Goal: Information Seeking & Learning: Learn about a topic

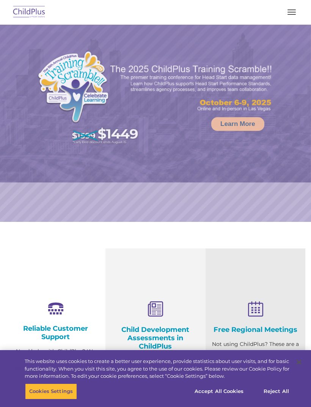
select select "MEDIUM"
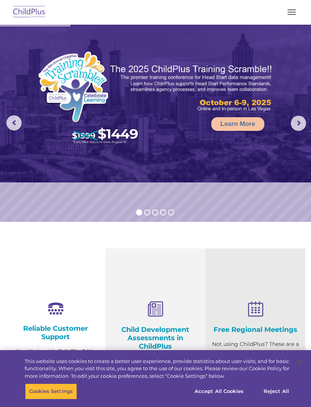
click at [285, 13] on button "button" at bounding box center [292, 12] width 16 height 12
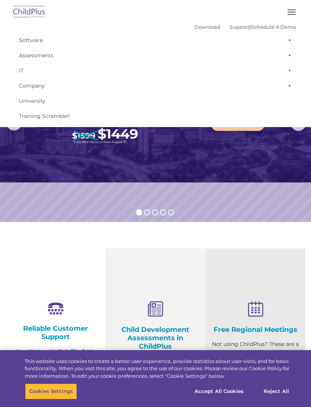
click at [115, 197] on rs-slide "Learn More" at bounding box center [155, 123] width 311 height 197
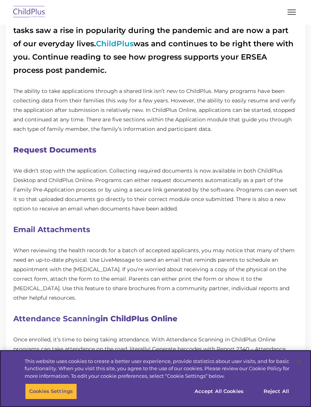
scroll to position [275, 0]
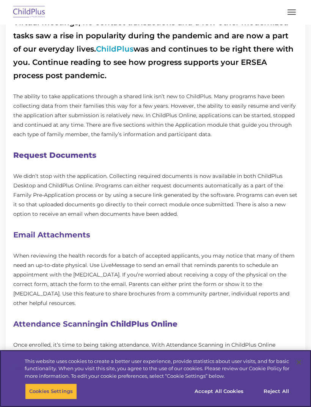
click at [231, 387] on button "Accept All Cookies" at bounding box center [218, 392] width 57 height 16
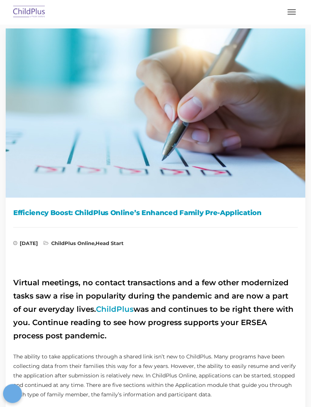
scroll to position [0, 0]
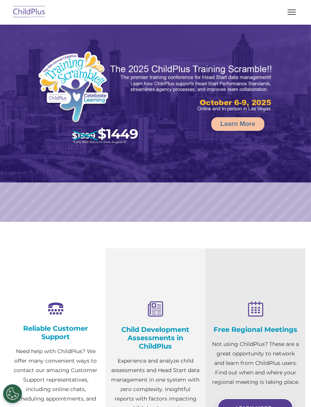
select select "MEDIUM"
click at [290, 16] on button "button" at bounding box center [292, 12] width 16 height 12
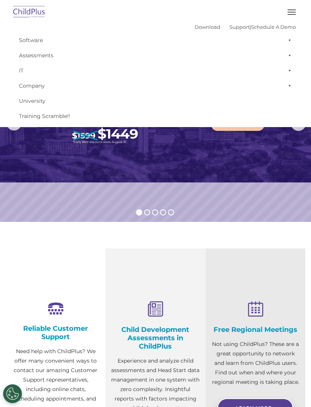
click at [242, 245] on section "Reliable Customer Support Need help with ChildPlus? We offer many convenient wa…" at bounding box center [155, 365] width 311 height 286
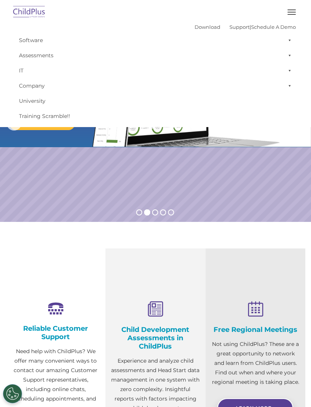
click at [309, 201] on rs-slide "Request a Demo The Future of ChildPlus is Here! Boost your productivity and str…" at bounding box center [155, 123] width 311 height 197
click at [294, 16] on button "button" at bounding box center [292, 12] width 16 height 12
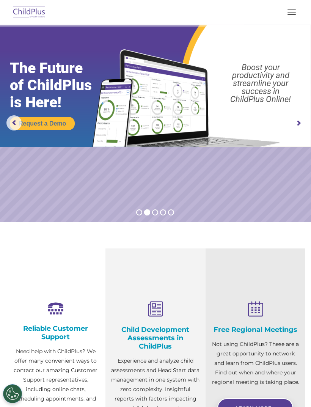
click at [299, 10] on button "button" at bounding box center [292, 12] width 16 height 12
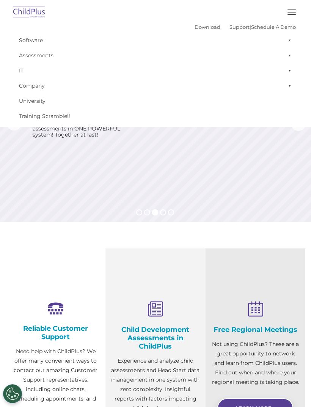
click at [31, 40] on link "Software" at bounding box center [155, 40] width 281 height 15
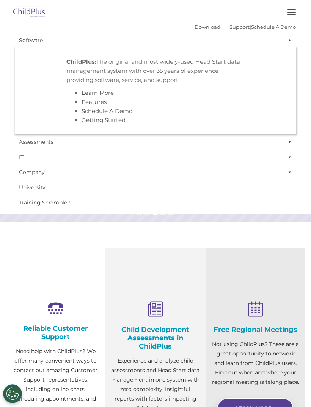
click at [234, 146] on link "Assessments" at bounding box center [155, 141] width 281 height 15
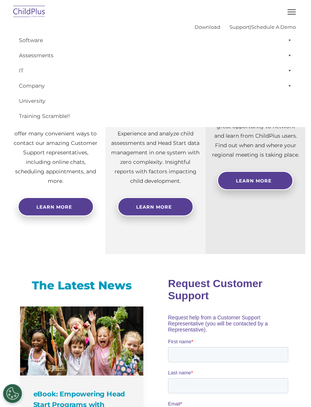
scroll to position [227, 0]
click at [310, 146] on div "Reliable Customer Support Need help with ChildPlus? We offer many convenient wa…" at bounding box center [155, 137] width 311 height 233
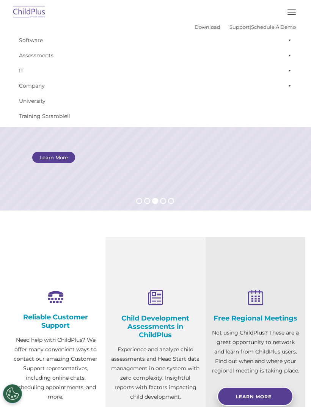
scroll to position [0, 0]
